Goal: Find specific page/section: Find specific page/section

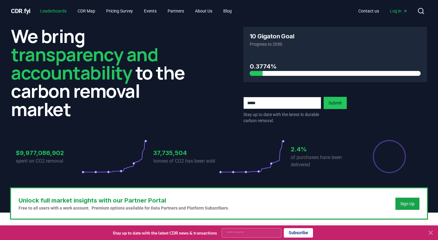
click at [57, 11] on link "Leaderboards" at bounding box center [53, 10] width 36 height 11
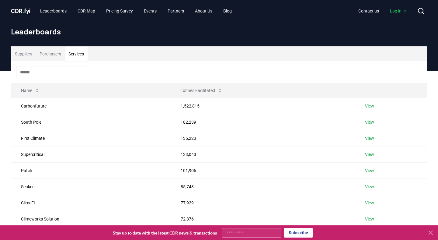
click at [82, 51] on button "Services" at bounding box center [76, 54] width 23 height 15
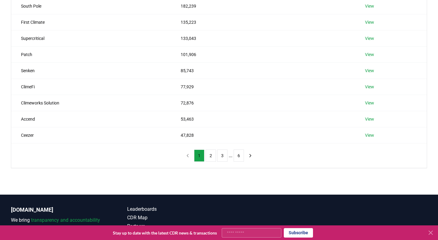
scroll to position [118, 0]
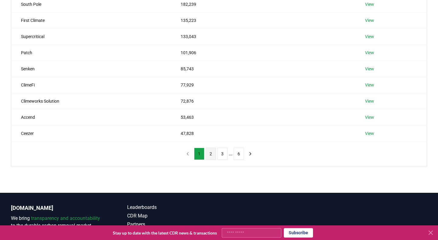
click at [211, 153] on button "2" at bounding box center [211, 154] width 10 height 12
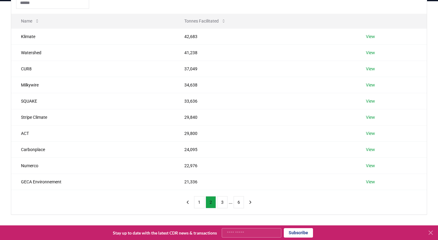
scroll to position [71, 0]
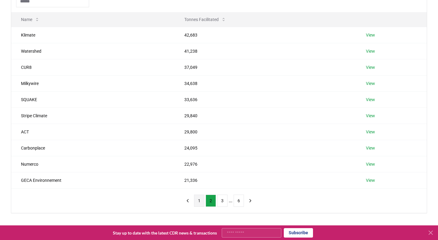
click at [199, 199] on button "1" at bounding box center [199, 201] width 10 height 12
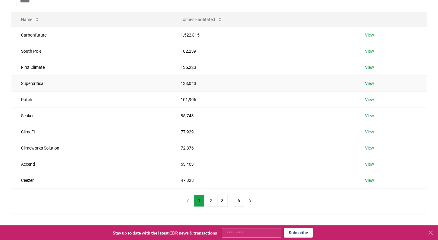
click at [369, 82] on link "View" at bounding box center [369, 83] width 9 height 6
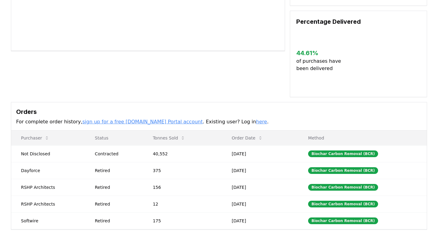
scroll to position [126, 0]
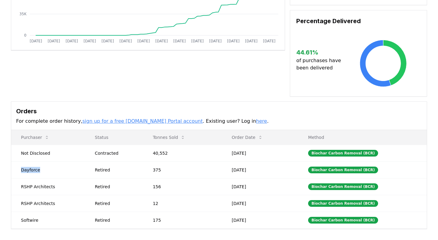
click at [34, 164] on td "Dayforce" at bounding box center [48, 169] width 74 height 17
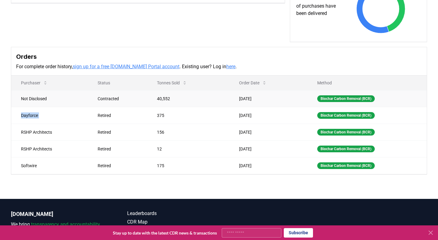
scroll to position [174, 0]
